Goal: Task Accomplishment & Management: Manage account settings

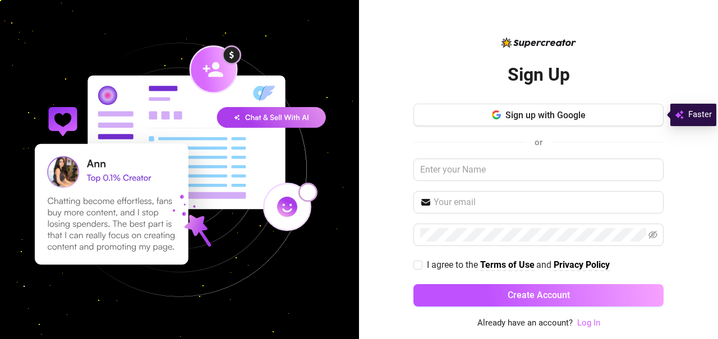
click at [586, 320] on link "Log In" at bounding box center [588, 323] width 23 height 10
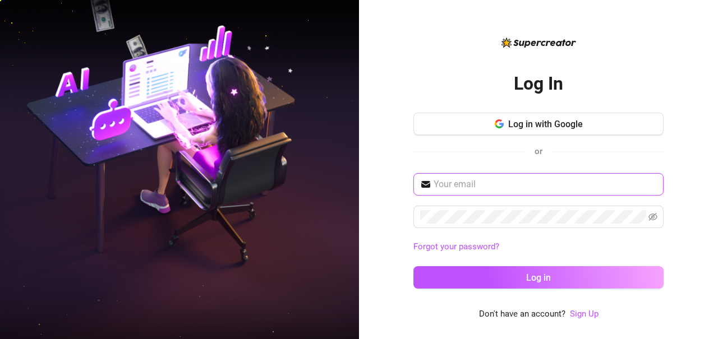
click at [492, 183] on input "text" at bounding box center [544, 184] width 223 height 13
type input "[EMAIL_ADDRESS][DOMAIN_NAME]"
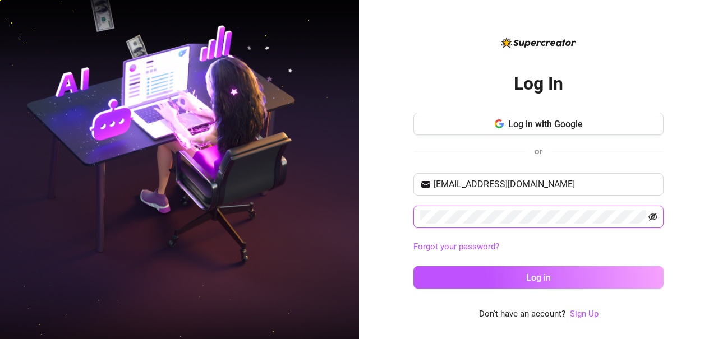
click at [653, 216] on icon "eye-invisible" at bounding box center [652, 217] width 9 height 8
click at [653, 216] on icon "eye" at bounding box center [652, 217] width 9 height 7
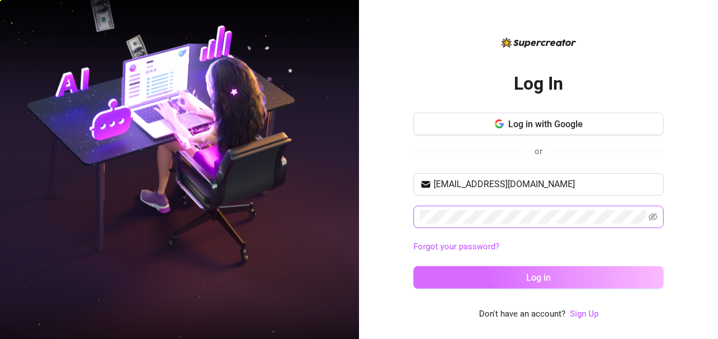
click at [557, 279] on button "Log in" at bounding box center [538, 277] width 250 height 22
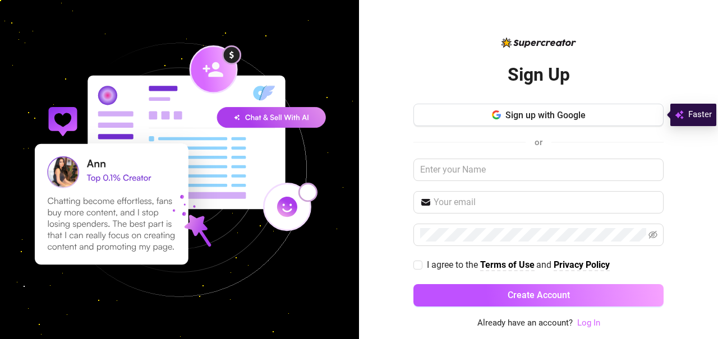
click at [584, 318] on link "Log In" at bounding box center [588, 323] width 23 height 10
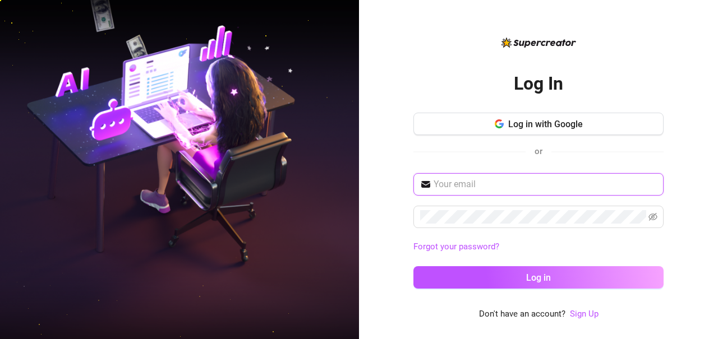
click at [474, 183] on input "text" at bounding box center [544, 184] width 223 height 13
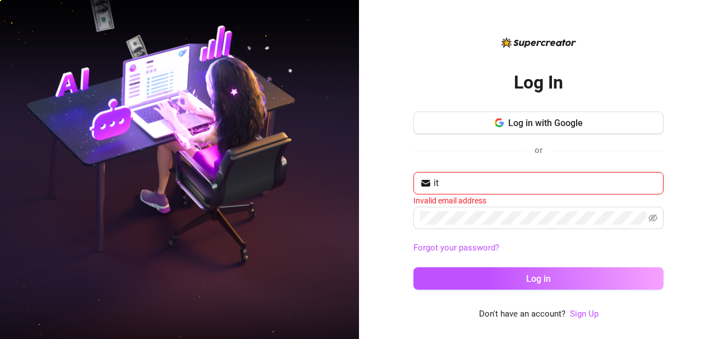
type input "i"
click at [461, 182] on input "text" at bounding box center [544, 183] width 223 height 13
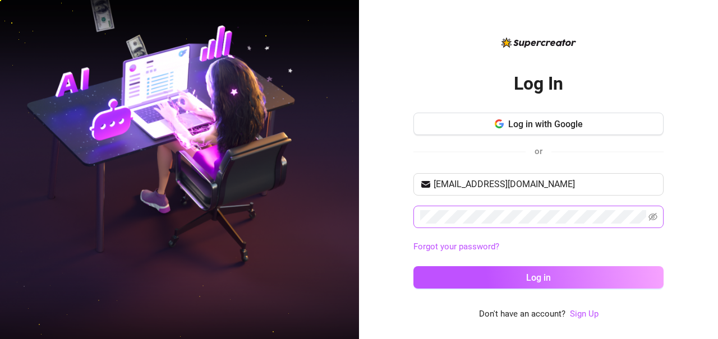
click at [419, 213] on span at bounding box center [538, 217] width 250 height 22
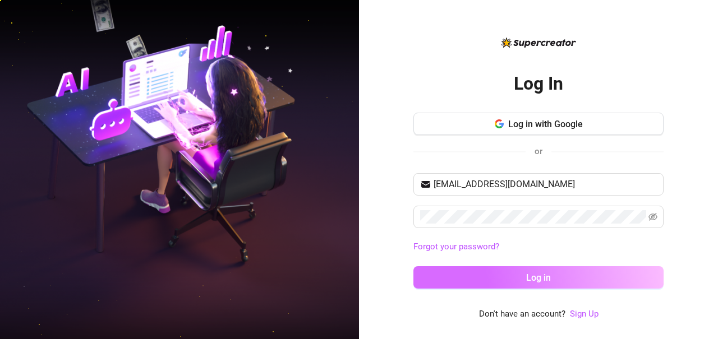
click at [467, 282] on button "Log in" at bounding box center [538, 277] width 250 height 22
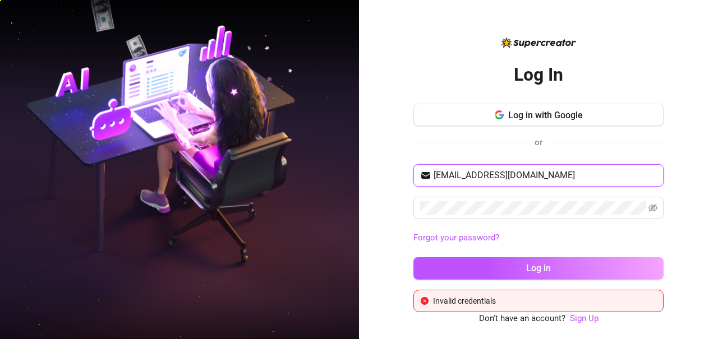
click at [443, 174] on input "itsgiftkay@gmail.com" at bounding box center [544, 175] width 223 height 13
click at [524, 168] on span "[EMAIL_ADDRESS][DOMAIN_NAME]" at bounding box center [538, 175] width 250 height 22
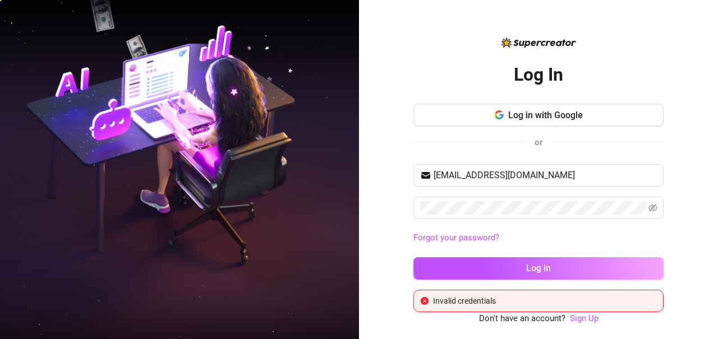
click at [516, 256] on div "giftkay@gmail.com Forgot your password? Log in" at bounding box center [538, 227] width 250 height 126
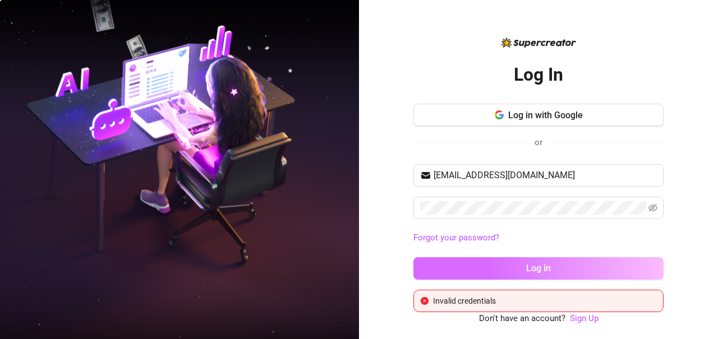
click at [516, 267] on button "Log in" at bounding box center [538, 268] width 250 height 22
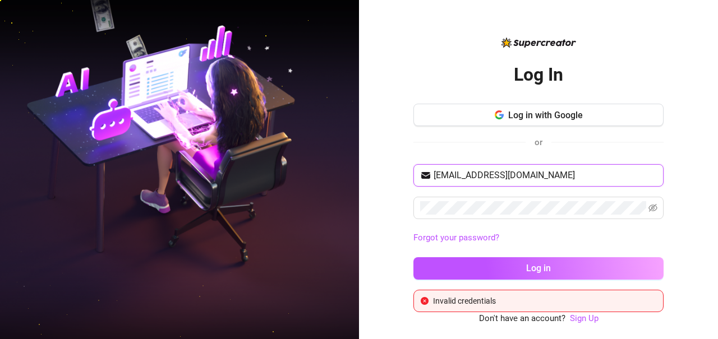
click at [511, 177] on input "[EMAIL_ADDRESS][DOMAIN_NAME]" at bounding box center [544, 175] width 223 height 13
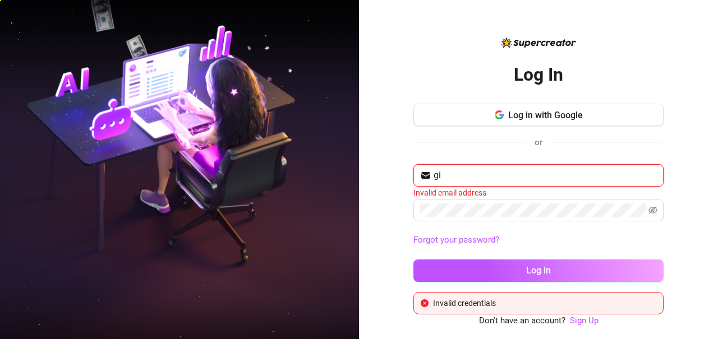
type input "g"
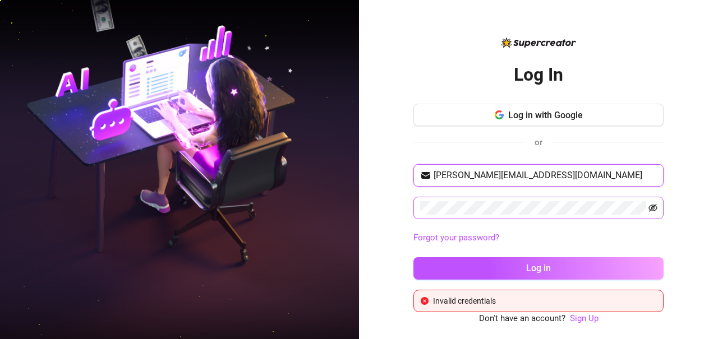
click at [651, 210] on icon "eye-invisible" at bounding box center [652, 208] width 9 height 8
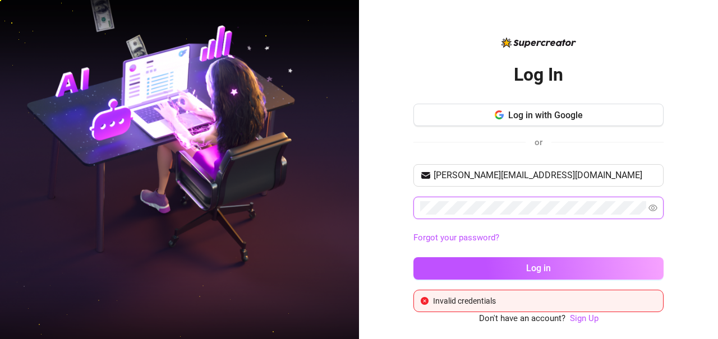
click at [651, 210] on icon "eye" at bounding box center [652, 208] width 9 height 7
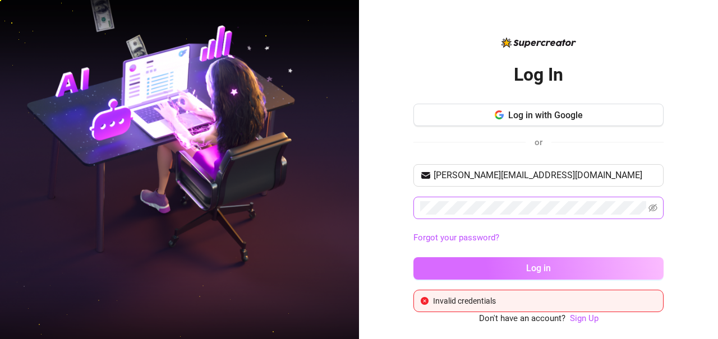
click at [574, 269] on button "Log in" at bounding box center [538, 268] width 250 height 22
click at [552, 269] on button "Log in" at bounding box center [538, 268] width 250 height 22
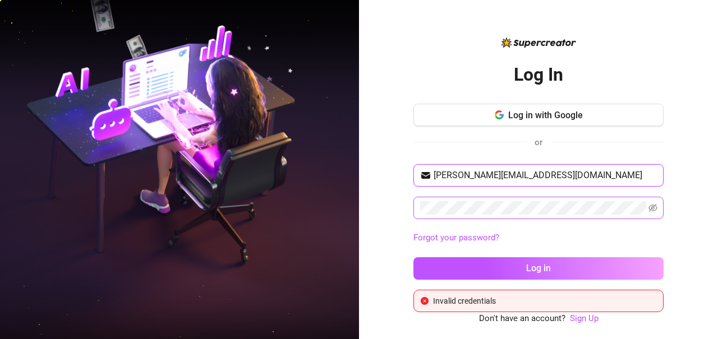
click at [558, 178] on input "vivian.kahiv@gmail.com" at bounding box center [544, 175] width 223 height 13
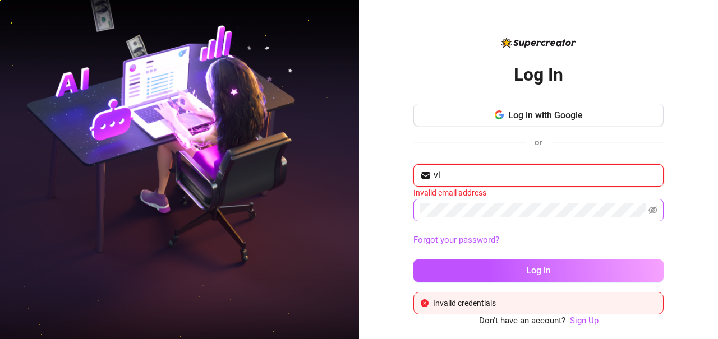
type input "v"
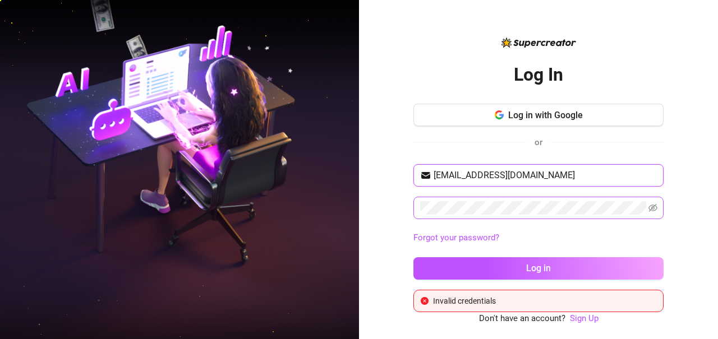
type input "[EMAIL_ADDRESS][DOMAIN_NAME]"
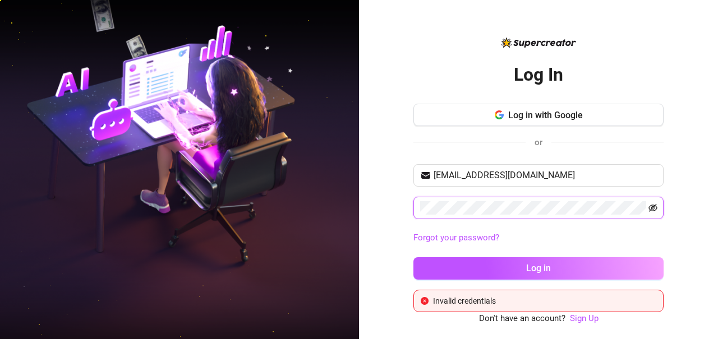
click at [655, 209] on icon "eye-invisible" at bounding box center [652, 208] width 9 height 9
click at [655, 209] on icon "eye" at bounding box center [652, 208] width 9 height 9
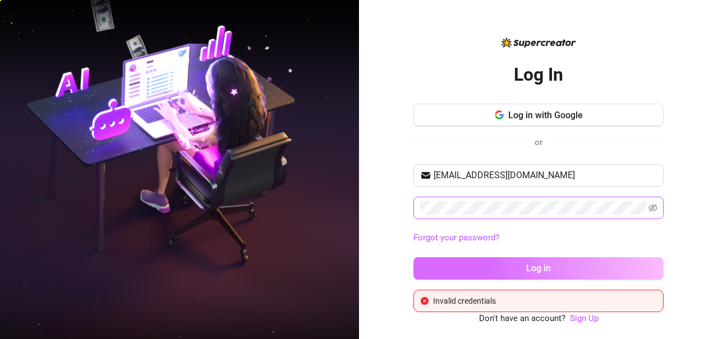
click at [593, 265] on button "Log in" at bounding box center [538, 268] width 250 height 22
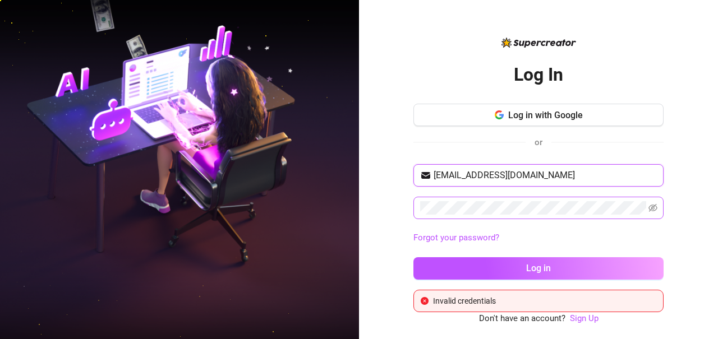
drag, startPoint x: 433, startPoint y: 173, endPoint x: 524, endPoint y: 171, distance: 90.3
click at [524, 171] on input "[EMAIL_ADDRESS][DOMAIN_NAME]" at bounding box center [544, 175] width 223 height 13
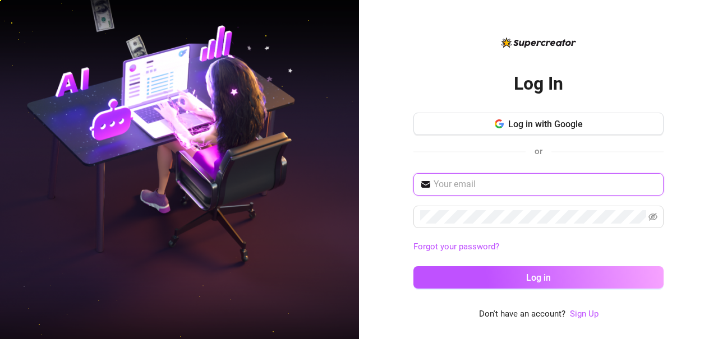
click at [452, 189] on input "text" at bounding box center [544, 184] width 223 height 13
paste input "[EMAIL_ADDRESS][DOMAIN_NAME]"
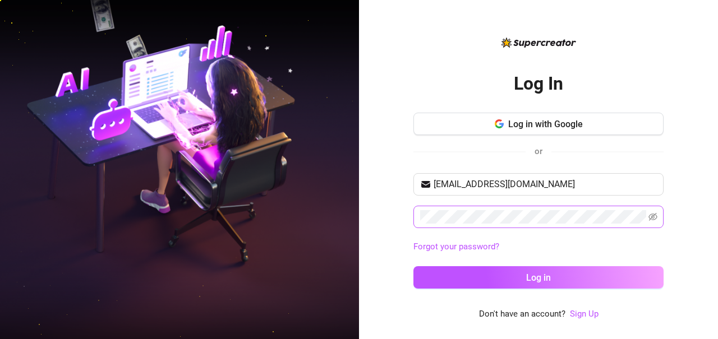
click at [455, 227] on span at bounding box center [538, 217] width 250 height 22
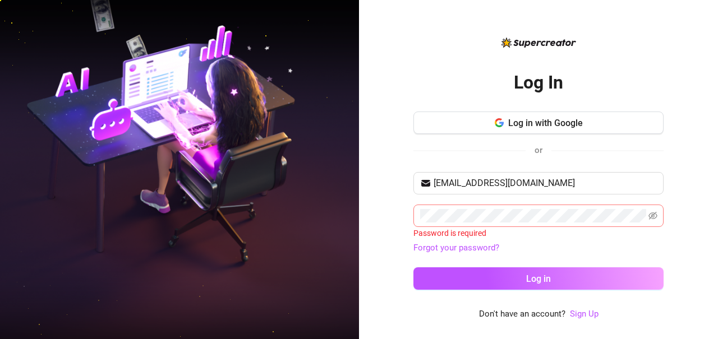
click at [658, 216] on span at bounding box center [538, 216] width 250 height 22
click at [652, 216] on icon "eye-invisible" at bounding box center [652, 215] width 9 height 9
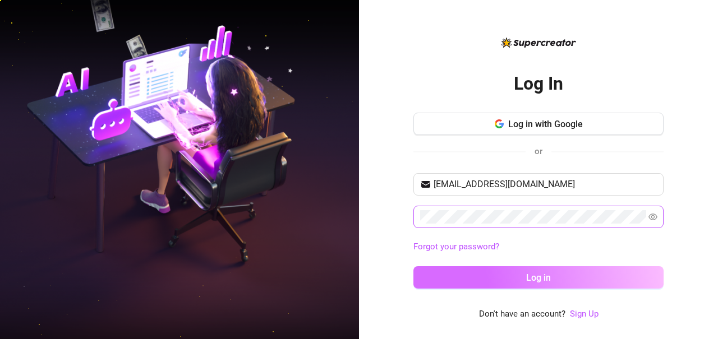
click at [579, 278] on button "Log in" at bounding box center [538, 277] width 250 height 22
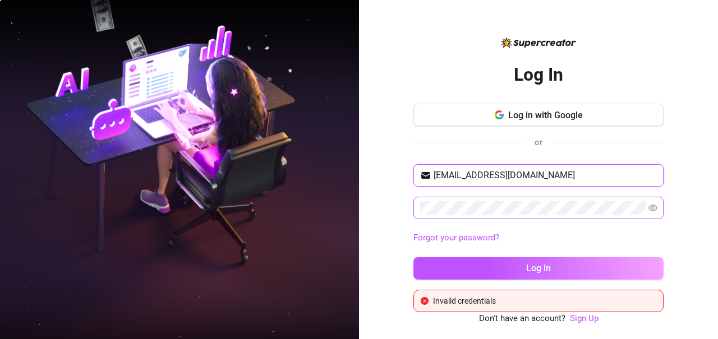
click at [468, 176] on input "[EMAIL_ADDRESS][DOMAIN_NAME]" at bounding box center [544, 175] width 223 height 13
click at [433, 173] on input "[EMAIL_ADDRESS][DOMAIN_NAME]" at bounding box center [544, 175] width 223 height 13
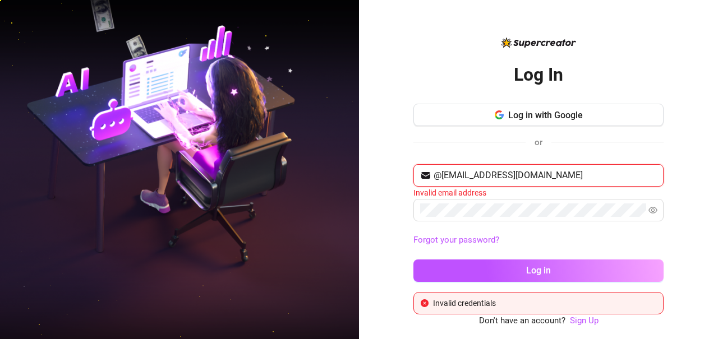
click at [442, 175] on input "@[EMAIL_ADDRESS][DOMAIN_NAME]" at bounding box center [544, 175] width 223 height 13
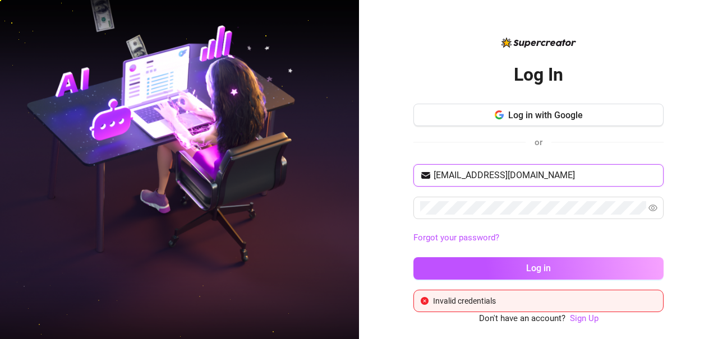
click at [459, 177] on input "[EMAIL_ADDRESS][DOMAIN_NAME]" at bounding box center [544, 175] width 223 height 13
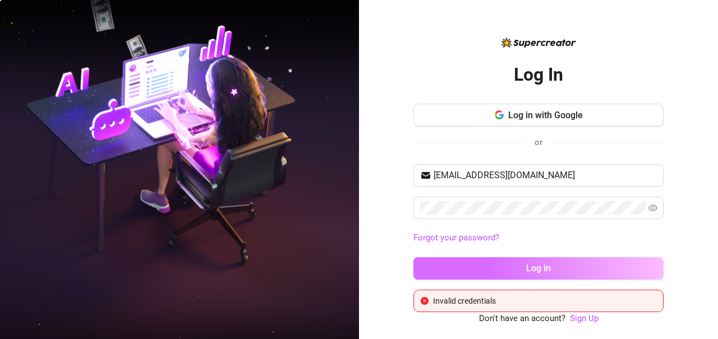
click at [533, 263] on span "Log in" at bounding box center [538, 268] width 25 height 11
click at [536, 270] on span "Log in" at bounding box center [538, 268] width 25 height 11
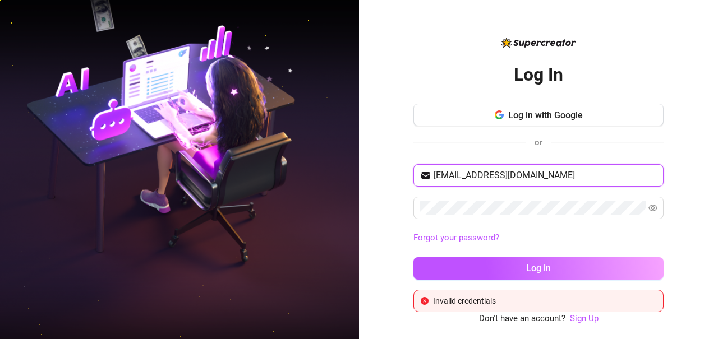
click at [458, 176] on input "[EMAIL_ADDRESS][DOMAIN_NAME]" at bounding box center [544, 175] width 223 height 13
type input "[EMAIL_ADDRESS][DOMAIN_NAME]"
click at [563, 168] on span "[EMAIL_ADDRESS][DOMAIN_NAME]" at bounding box center [538, 175] width 250 height 22
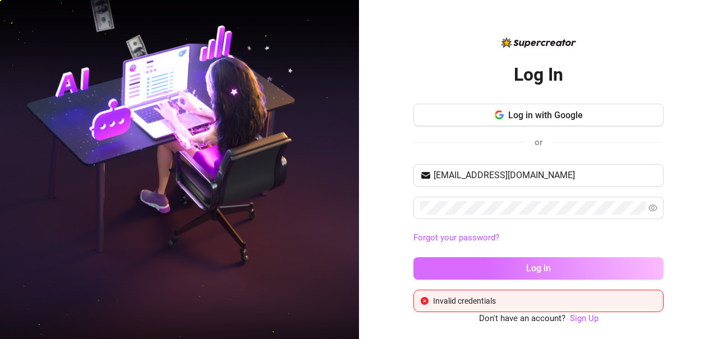
click at [534, 264] on span "Log in" at bounding box center [538, 268] width 25 height 11
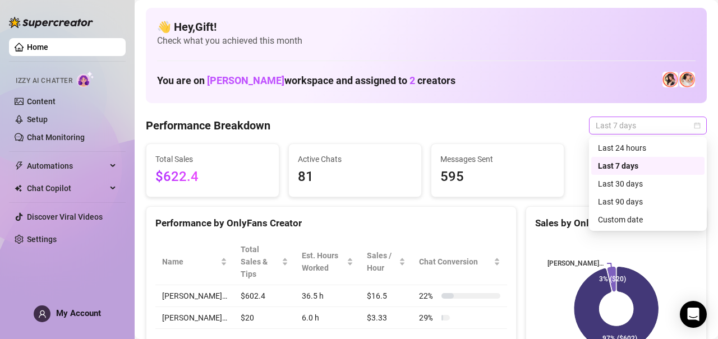
click at [630, 124] on span "Last 7 days" at bounding box center [647, 125] width 104 height 17
click at [623, 219] on div "Custom date" at bounding box center [648, 220] width 100 height 12
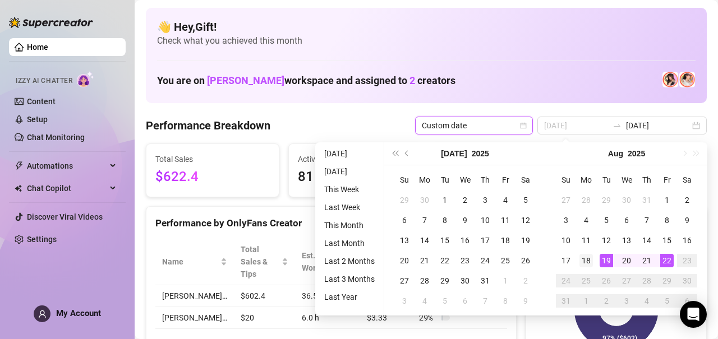
type input "2025-08-18"
click at [588, 264] on div "18" at bounding box center [585, 260] width 13 height 13
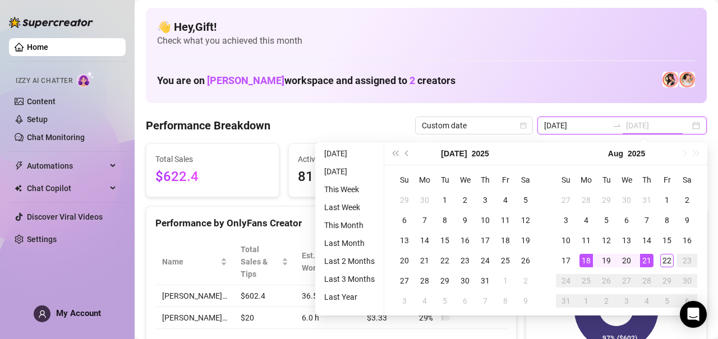
type input "2025-08-22"
click at [663, 262] on div "22" at bounding box center [666, 260] width 13 height 13
type input "2025-08-18"
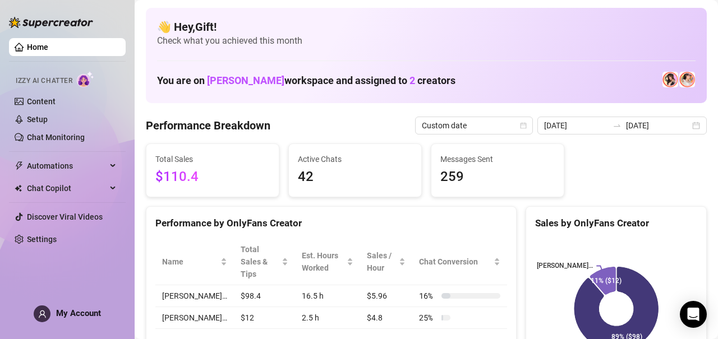
click at [48, 47] on link "Home" at bounding box center [37, 47] width 21 height 9
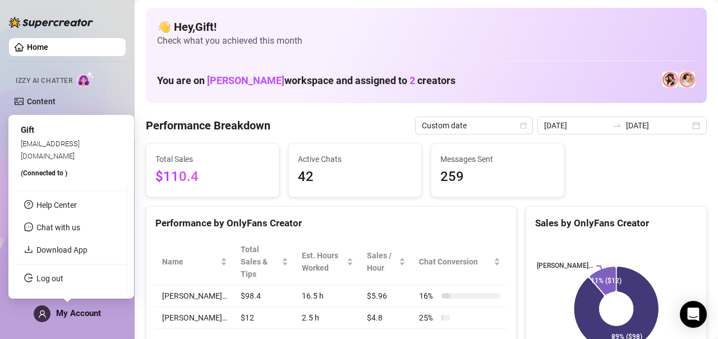
click at [97, 316] on span "My Account" at bounding box center [78, 313] width 45 height 10
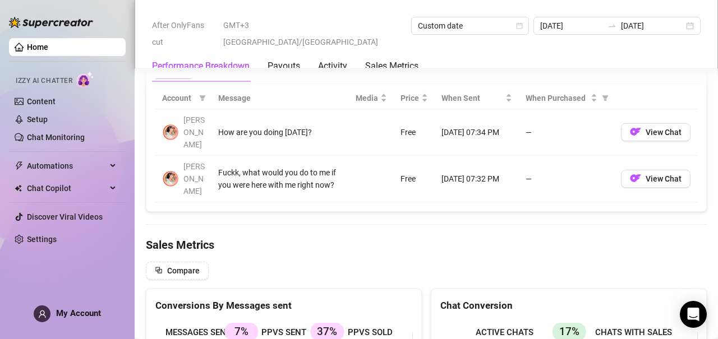
scroll to position [1012, 0]
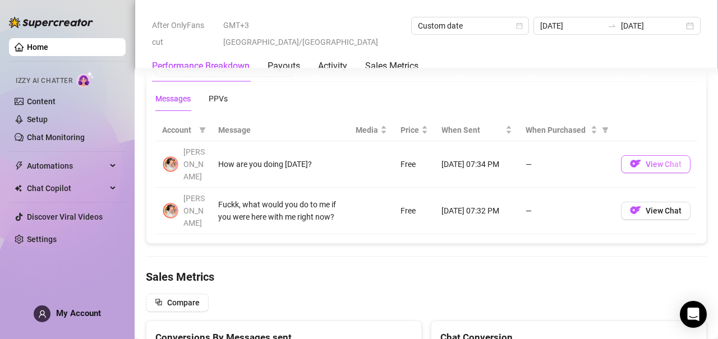
click at [654, 155] on button "View Chat" at bounding box center [656, 164] width 70 height 18
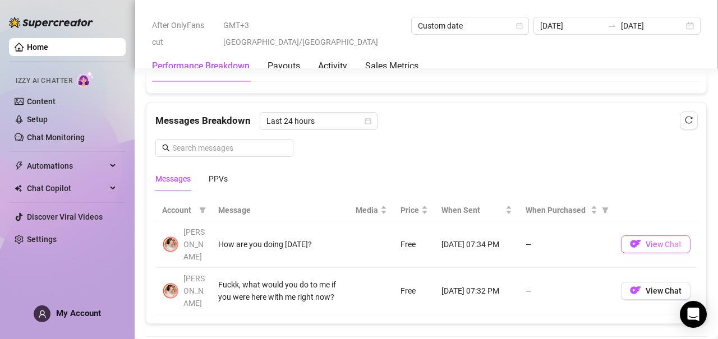
scroll to position [900, 0]
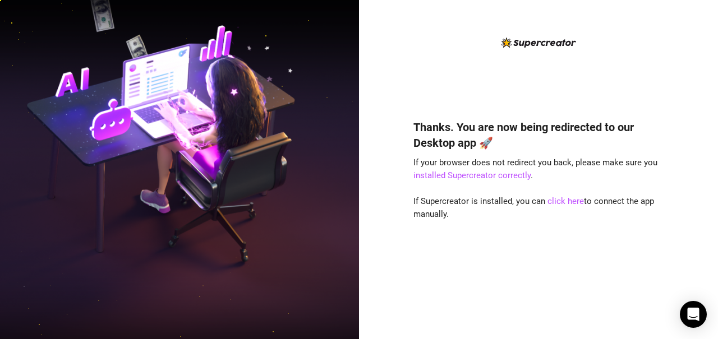
click at [559, 196] on div "Thanks. You are now being redirected to our Desktop app 🚀 If your browser does …" at bounding box center [538, 212] width 250 height 217
click at [561, 202] on link "click here" at bounding box center [565, 201] width 36 height 10
